Goal: Task Accomplishment & Management: Complete application form

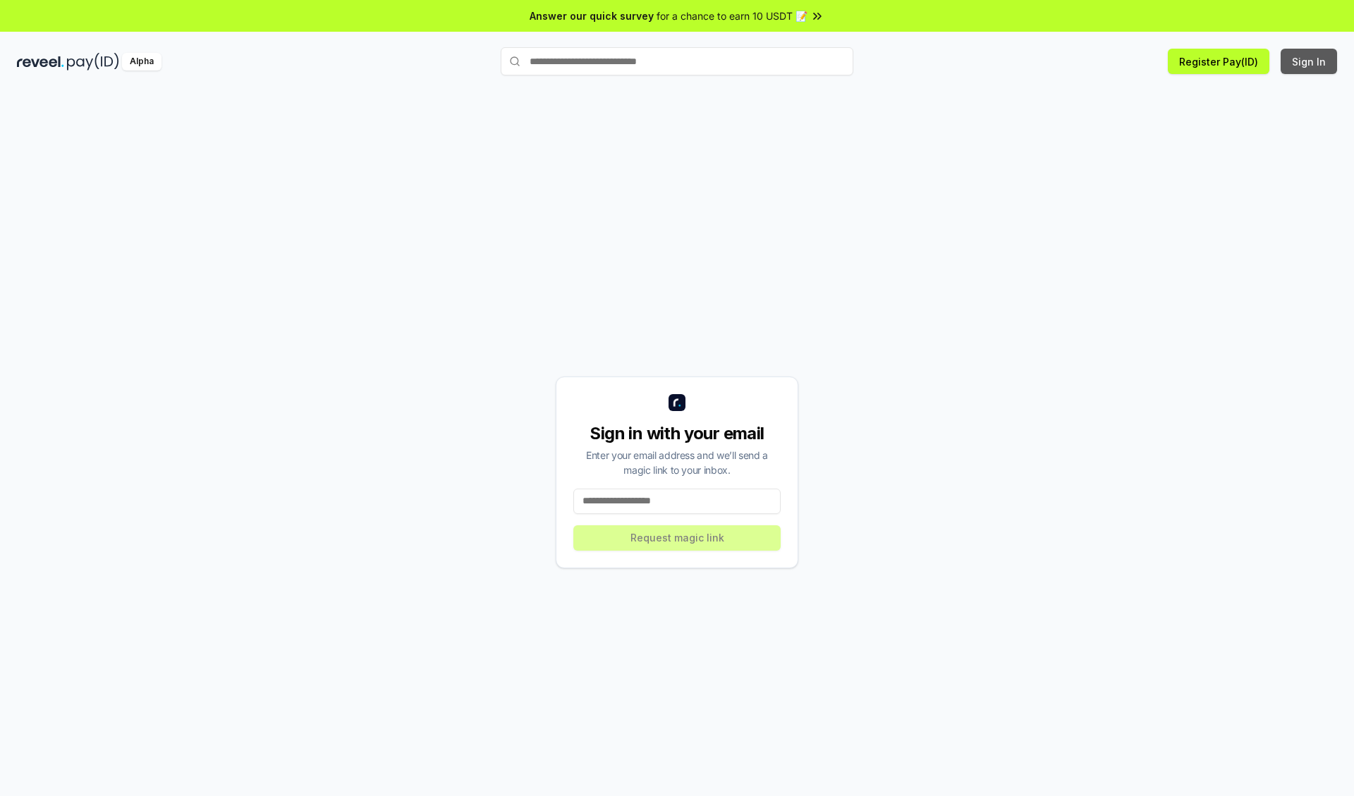
click at [1310, 61] on button "Sign In" at bounding box center [1309, 61] width 56 height 25
type input "**********"
click at [677, 538] on button "Request magic link" at bounding box center [677, 538] width 207 height 25
